Goal: Transaction & Acquisition: Purchase product/service

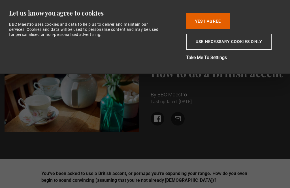
click at [211, 26] on button "Yes I Agree" at bounding box center [208, 21] width 44 height 16
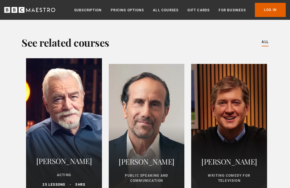
scroll to position [1392, 0]
click at [68, 148] on div "Brian Cox Acting 25 lessons 5 hrs" at bounding box center [64, 171] width 76 height 46
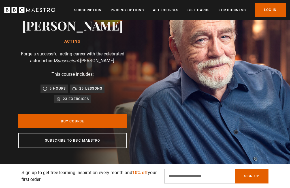
scroll to position [0, 148]
click at [111, 122] on link "Buy Course" at bounding box center [72, 121] width 109 height 14
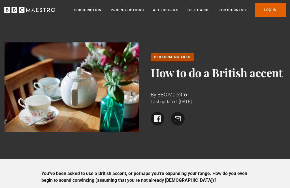
click at [135, 10] on link "Pricing Options" at bounding box center [127, 10] width 33 height 6
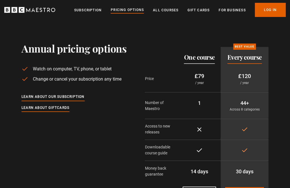
click at [170, 10] on link "All Courses" at bounding box center [165, 10] width 25 height 6
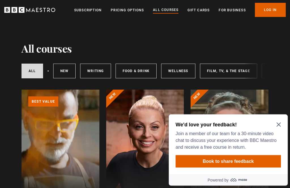
scroll to position [15, 0]
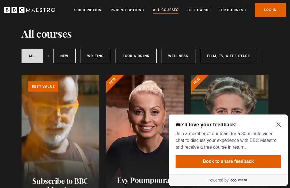
click at [279, 125] on icon "Close Maze Prompt" at bounding box center [278, 124] width 5 height 5
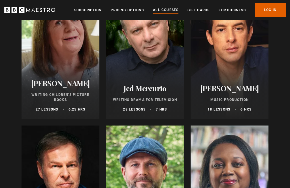
scroll to position [1610, 0]
